Goal: Task Accomplishment & Management: Manage account settings

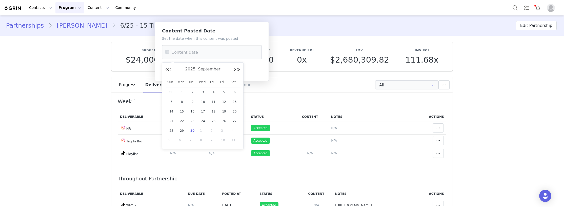
click at [191, 59] on input "text" at bounding box center [212, 52] width 100 height 14
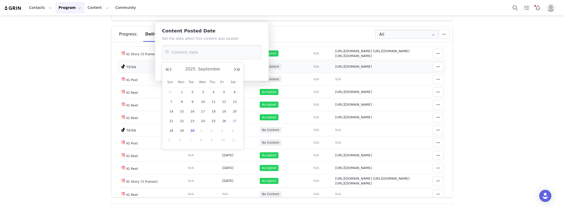
click at [237, 120] on span "27" at bounding box center [234, 121] width 6 height 6
type input "[DATE]"
drag, startPoint x: 171, startPoint y: 72, endPoint x: 361, endPoint y: 78, distance: 189.9
click at [172, 72] on button "Save" at bounding box center [171, 69] width 18 height 9
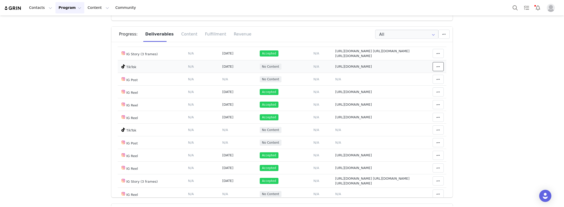
click at [436, 69] on icon at bounding box center [438, 67] width 4 height 4
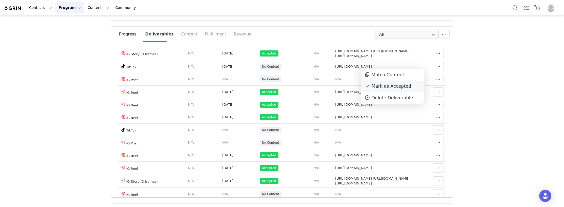
click at [392, 86] on div "Mark as Accepted" at bounding box center [392, 86] width 63 height 12
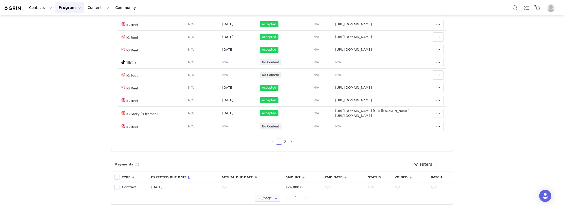
scroll to position [101, 0]
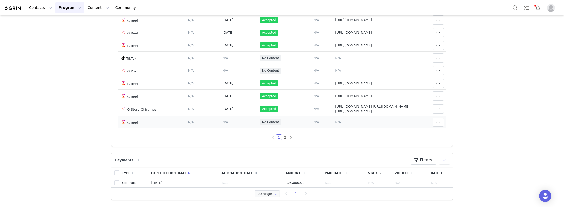
click at [335, 122] on span "N/A" at bounding box center [338, 122] width 6 height 4
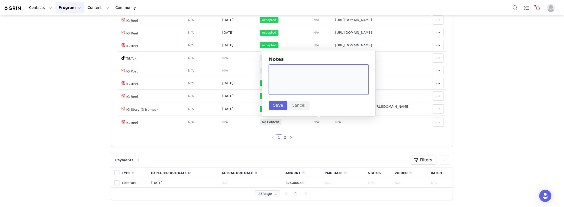
paste textarea "[URL][DOMAIN_NAME]"
click at [312, 82] on textarea at bounding box center [319, 79] width 100 height 30
type textarea "[URL][DOMAIN_NAME]"
click at [280, 103] on button "Save" at bounding box center [278, 105] width 18 height 9
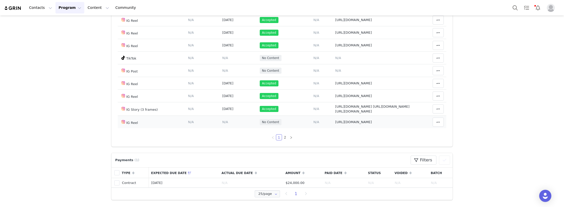
drag, startPoint x: 215, startPoint y: 120, endPoint x: 213, endPoint y: 121, distance: 2.6
click at [220, 120] on td "Content Posted Date Set the date when this content was posted Save Cancel N/A" at bounding box center [238, 122] width 37 height 13
click at [222, 122] on span "N/A" at bounding box center [225, 122] width 6 height 4
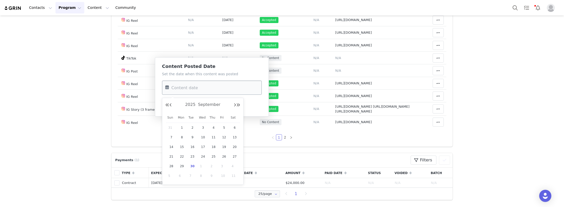
click at [196, 90] on input "text" at bounding box center [212, 87] width 100 height 14
click at [172, 167] on span "28" at bounding box center [171, 166] width 6 height 6
type input "[DATE]"
click at [175, 103] on button "Save" at bounding box center [171, 105] width 18 height 9
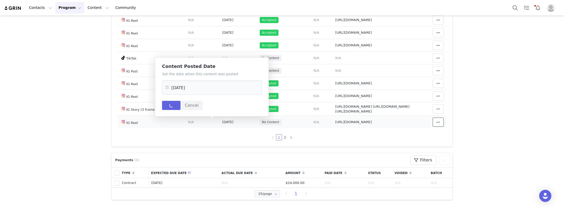
click at [436, 121] on icon at bounding box center [438, 122] width 4 height 4
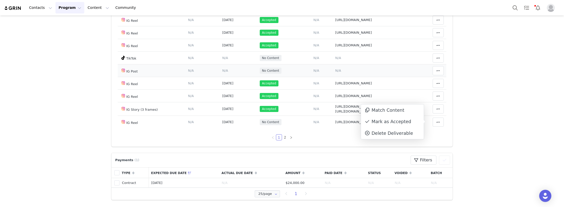
drag, startPoint x: 394, startPoint y: 124, endPoint x: 210, endPoint y: 55, distance: 196.0
click at [394, 124] on div "Mark as Accepted" at bounding box center [392, 122] width 63 height 12
